Goal: Check status: Check status

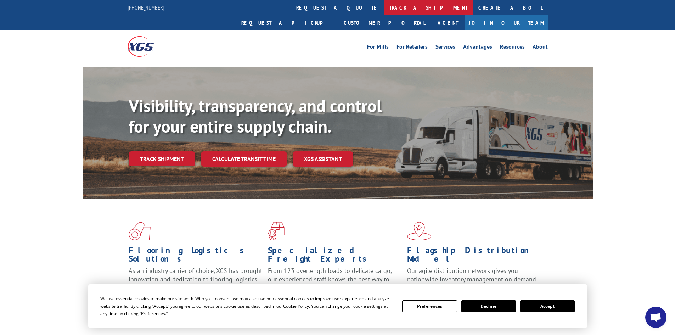
click at [384, 9] on link "track a shipment" at bounding box center [428, 7] width 89 height 15
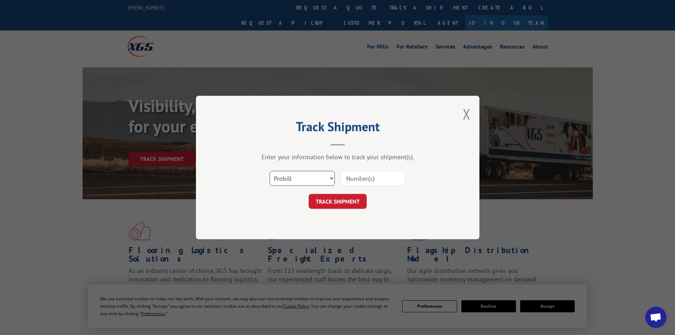
click at [292, 179] on select "Select category... Probill BOL PO" at bounding box center [302, 178] width 65 height 15
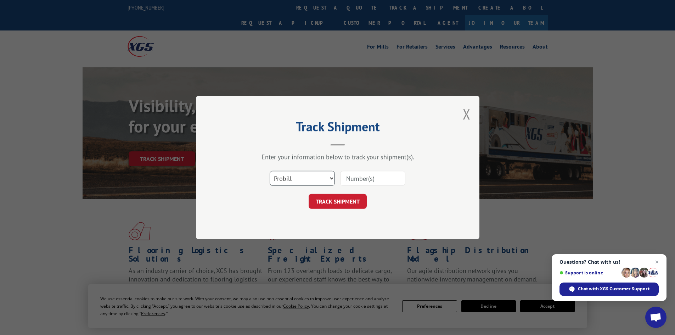
select select "bol"
click at [270, 171] on select "Select category... Probill BOL PO" at bounding box center [302, 178] width 65 height 15
click at [363, 182] on input at bounding box center [372, 178] width 65 height 15
paste input "17465812"
type input "17465812"
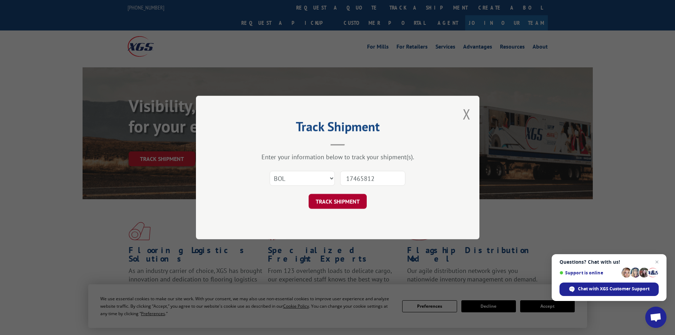
click at [339, 197] on button "TRACK SHIPMENT" at bounding box center [338, 201] width 58 height 15
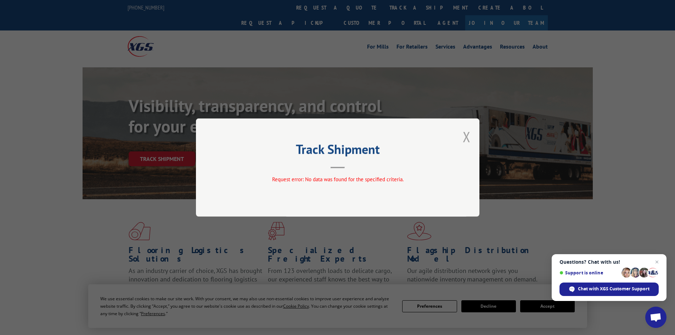
click at [467, 142] on button "Close modal" at bounding box center [467, 136] width 8 height 19
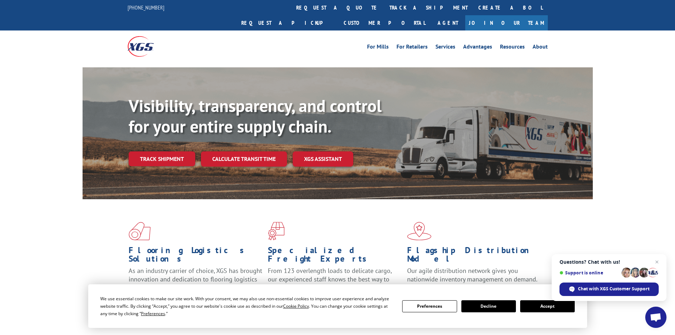
click at [384, 8] on link "track a shipment" at bounding box center [428, 7] width 89 height 15
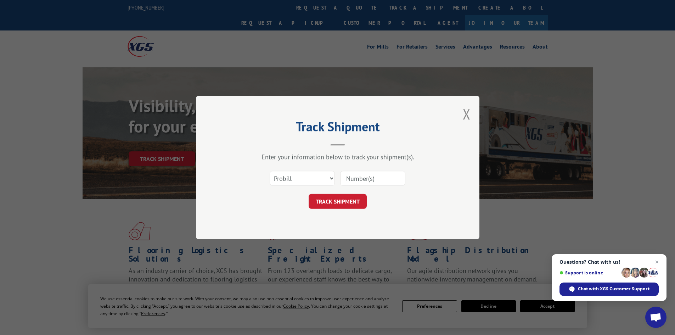
click at [370, 178] on input at bounding box center [372, 178] width 65 height 15
paste input "17465812"
type input "17465812"
click at [345, 192] on form "Select category... Probill BOL PO 17465812 TRACK SHIPMENT" at bounding box center [337, 188] width 213 height 42
click at [343, 203] on button "TRACK SHIPMENT" at bounding box center [338, 201] width 58 height 15
